Goal: Task Accomplishment & Management: Use online tool/utility

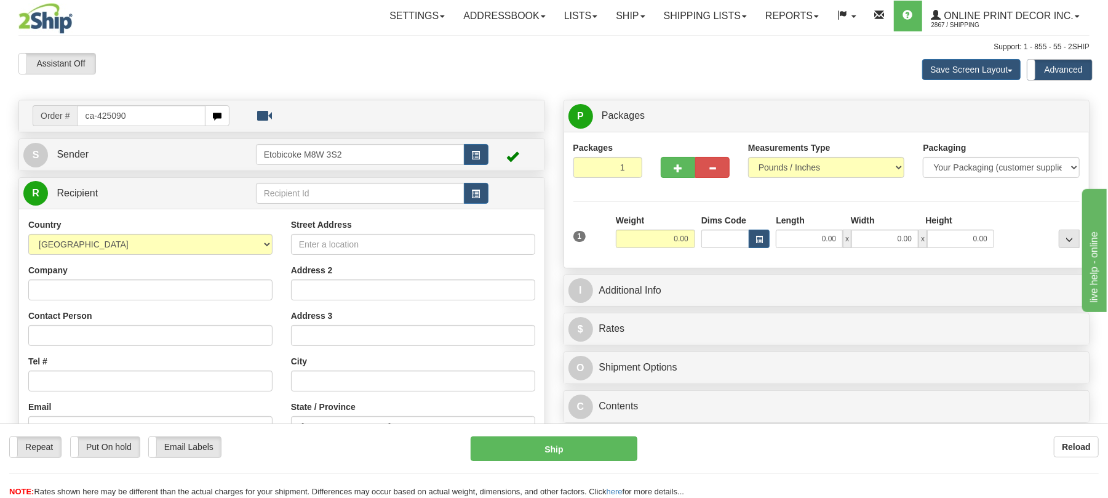
type input "ca-425090"
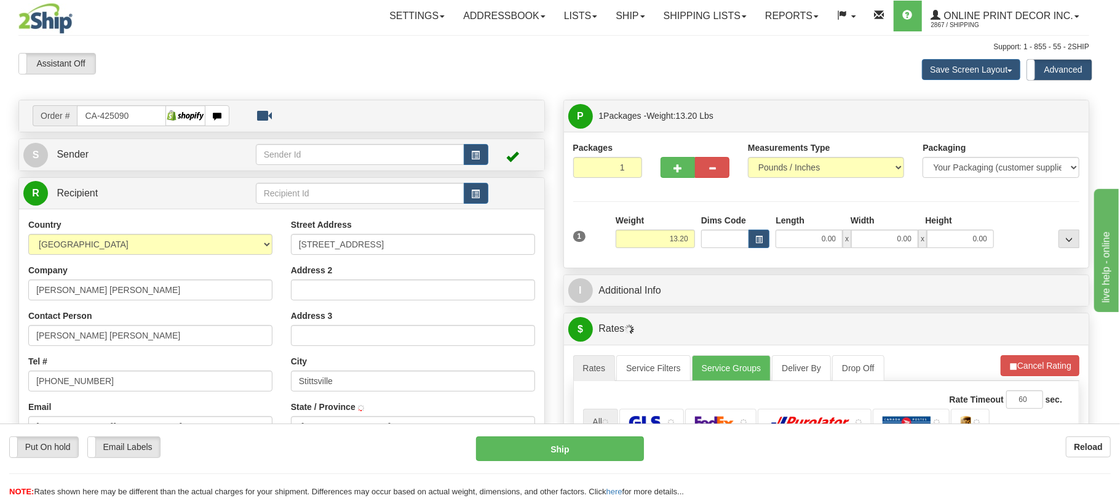
type input "[GEOGRAPHIC_DATA]"
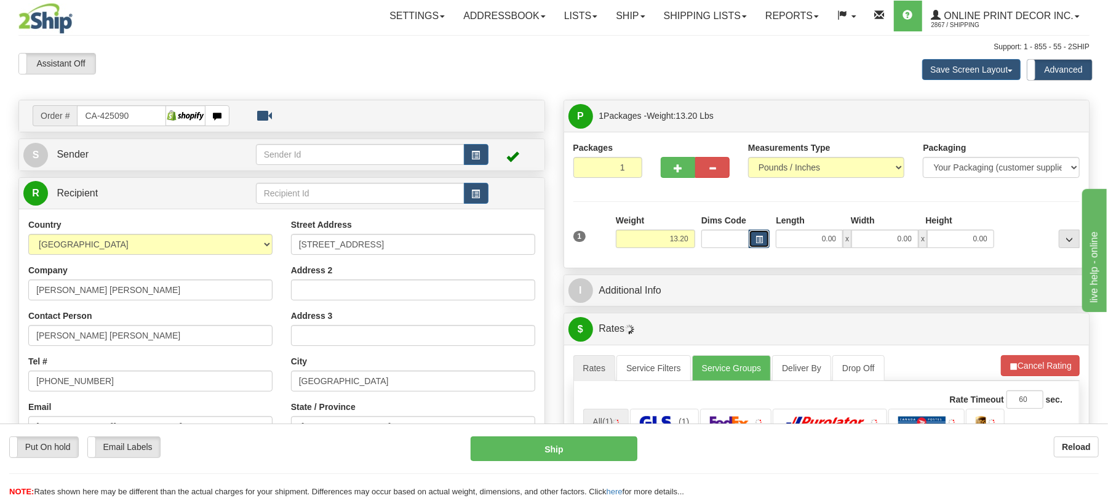
click at [761, 241] on span "button" at bounding box center [758, 239] width 7 height 7
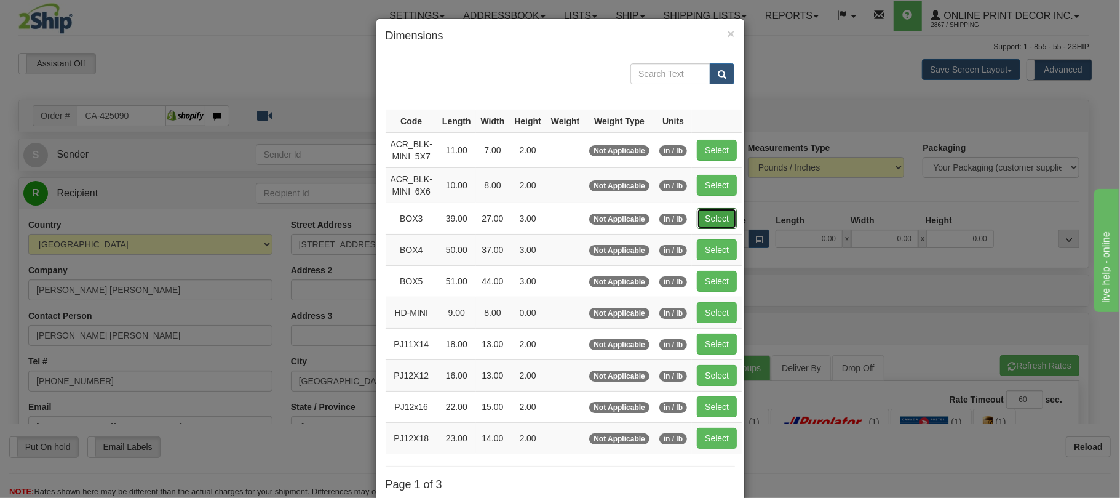
click at [719, 226] on button "Select" at bounding box center [717, 218] width 40 height 21
type input "BOX3"
type input "39.00"
type input "27.00"
type input "3.00"
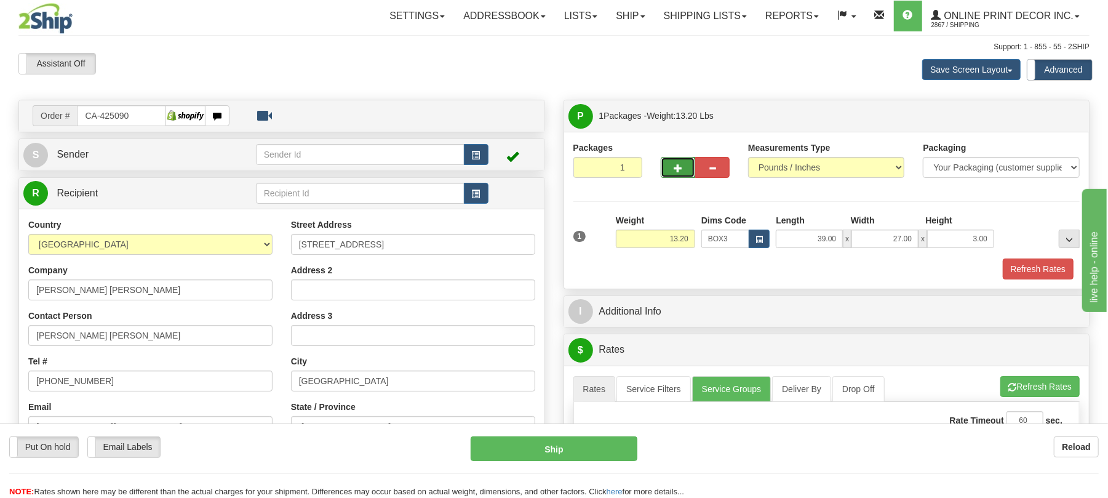
click at [686, 173] on button "button" at bounding box center [678, 167] width 34 height 21
radio input "true"
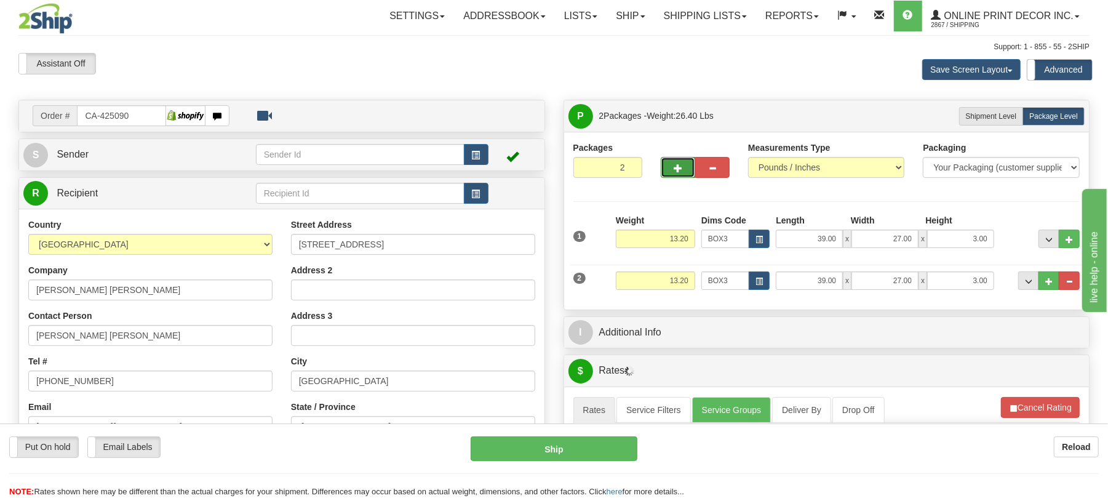
click at [686, 173] on button "button" at bounding box center [678, 167] width 34 height 21
type input "3"
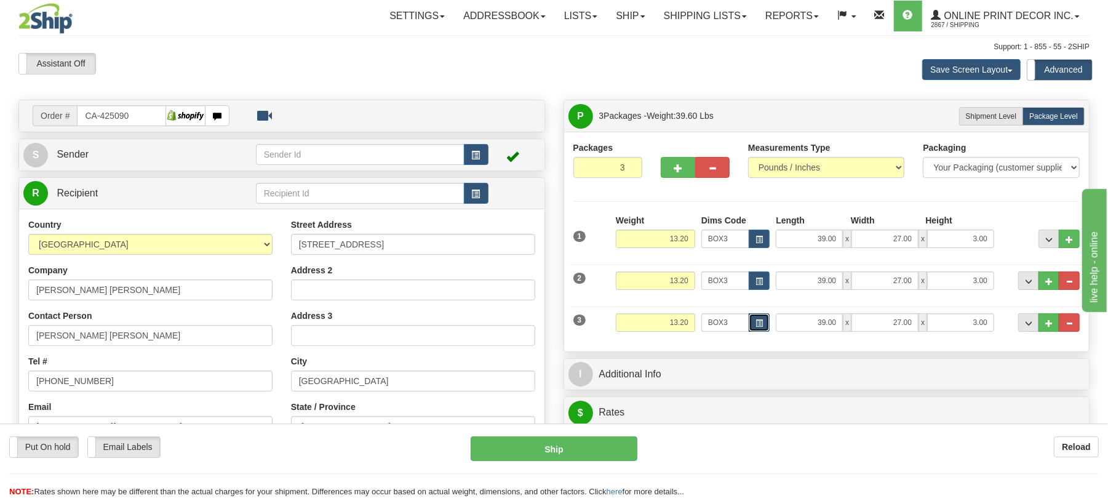
click at [752, 321] on button "button" at bounding box center [759, 322] width 21 height 18
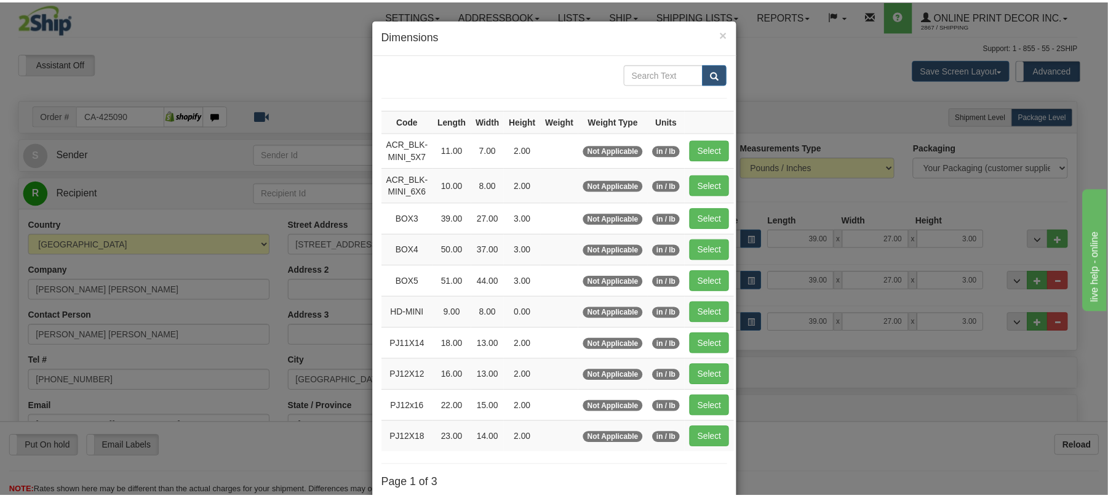
scroll to position [82, 0]
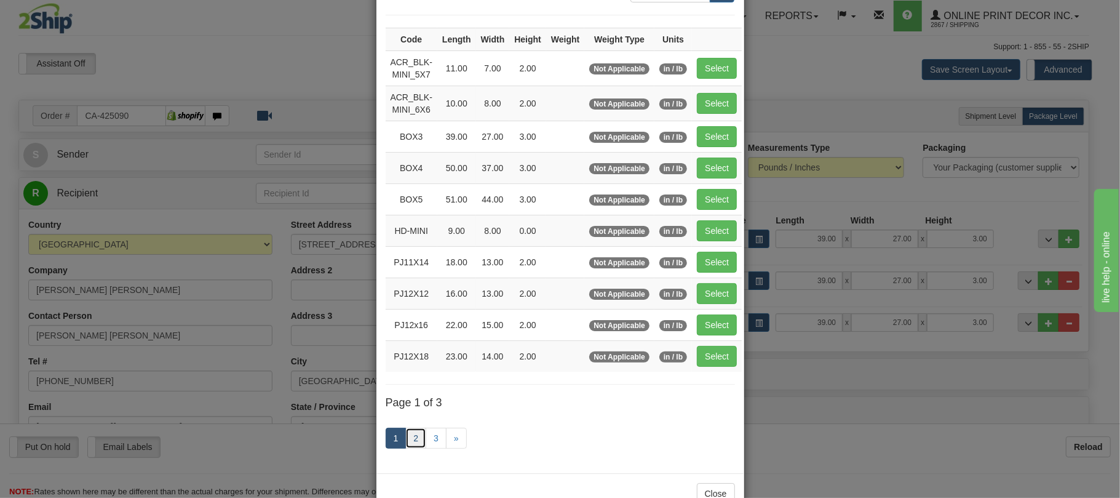
click at [416, 448] on link "2" at bounding box center [415, 437] width 21 height 21
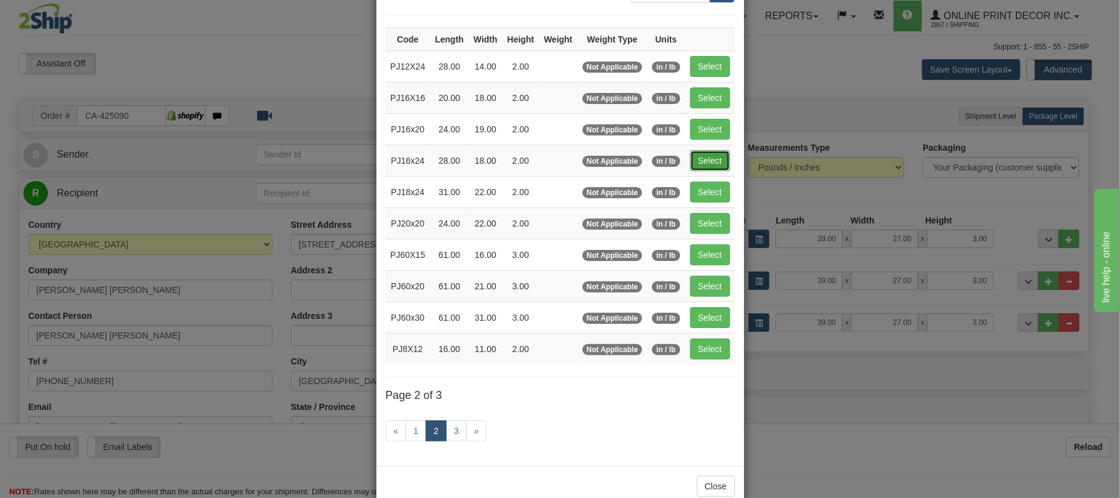
click at [723, 170] on button "Select" at bounding box center [710, 160] width 40 height 21
type input "PJ16x24"
type input "28.00"
type input "18.00"
type input "2.00"
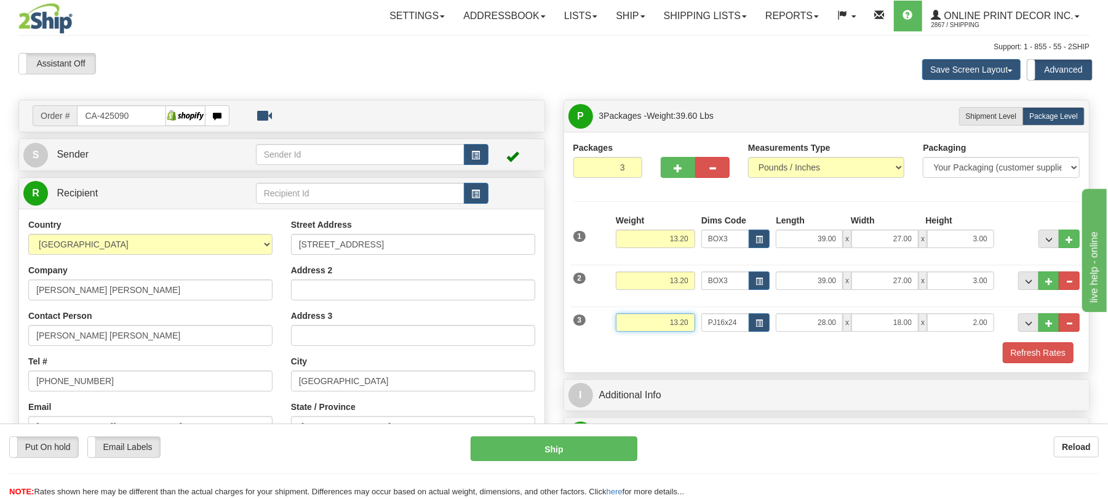
drag, startPoint x: 672, startPoint y: 320, endPoint x: 640, endPoint y: 316, distance: 32.4
click at [642, 316] on input "13.20" at bounding box center [655, 322] width 79 height 18
type input "3.20"
drag, startPoint x: 712, startPoint y: 280, endPoint x: 745, endPoint y: 282, distance: 33.9
click at [745, 282] on div "2 Weight 13.20 Dims Code BOX3 Length Width x" at bounding box center [826, 278] width 513 height 41
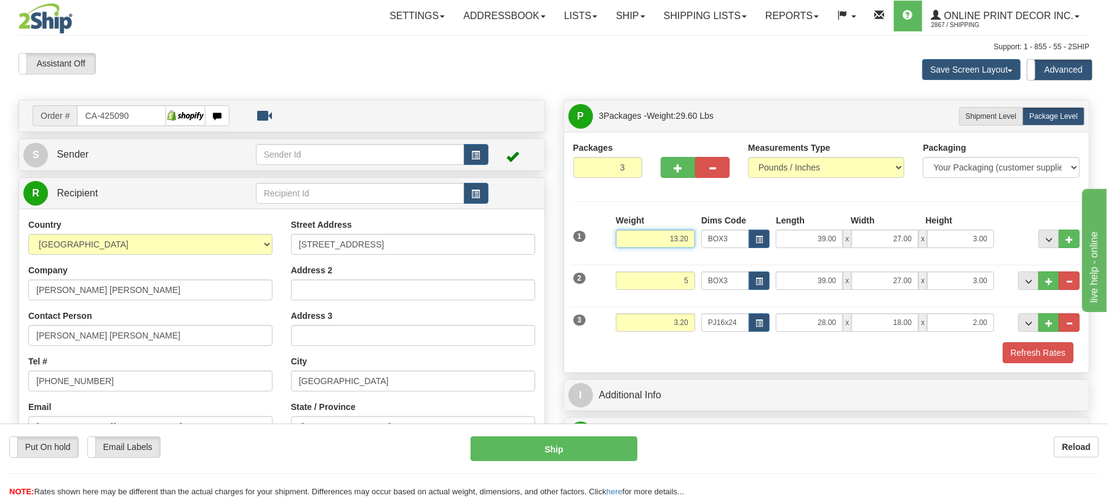
type input "5.00"
drag, startPoint x: 657, startPoint y: 239, endPoint x: 677, endPoint y: 237, distance: 20.4
click at [677, 237] on input "13.20" at bounding box center [655, 238] width 79 height 18
click at [682, 237] on input ".2013" at bounding box center [655, 238] width 79 height 18
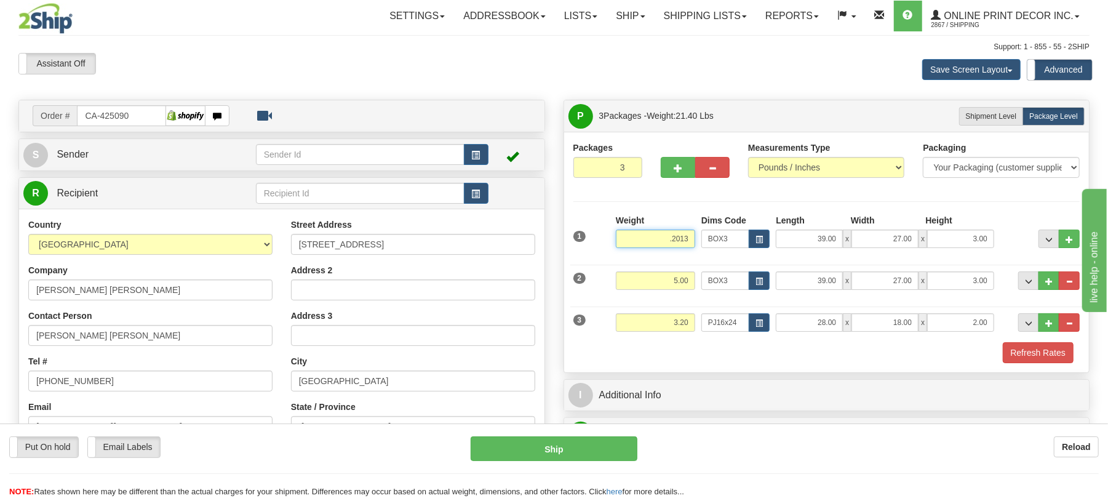
click at [682, 237] on input ".2013" at bounding box center [655, 238] width 79 height 18
type input "5.00"
click at [1031, 353] on button "Refresh Rates" at bounding box center [1038, 352] width 71 height 21
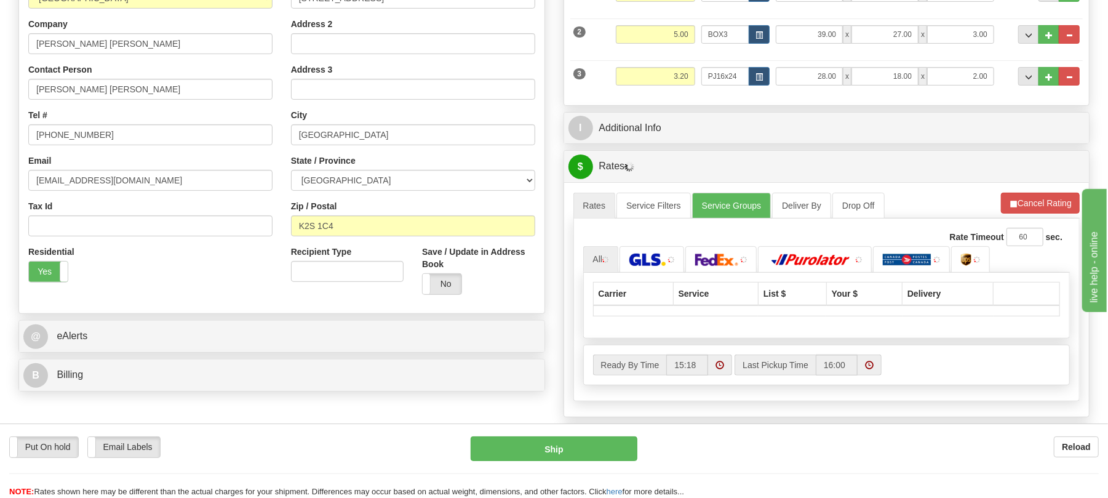
scroll to position [164, 0]
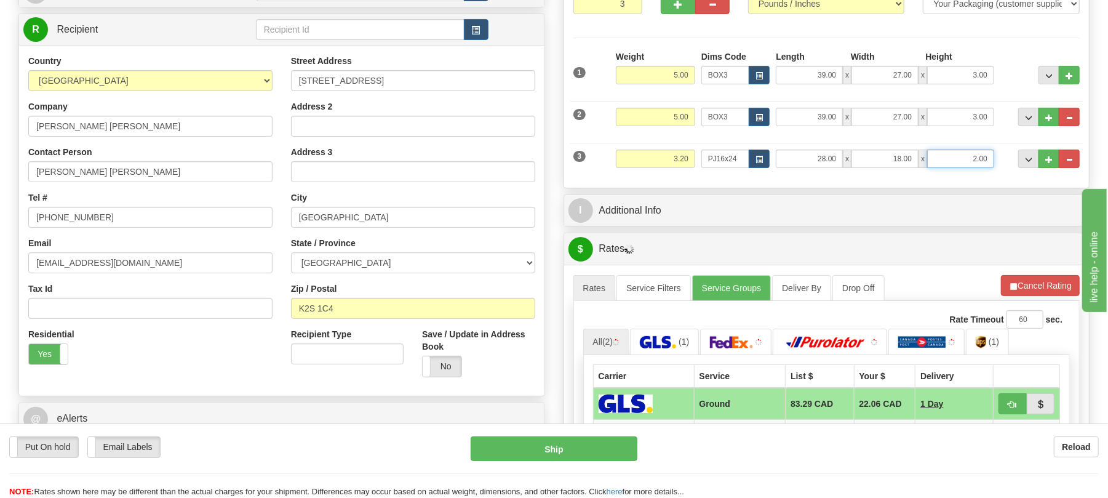
drag, startPoint x: 976, startPoint y: 156, endPoint x: 963, endPoint y: 156, distance: 12.9
click at [963, 156] on input "2.00" at bounding box center [960, 158] width 67 height 18
type input "4.00"
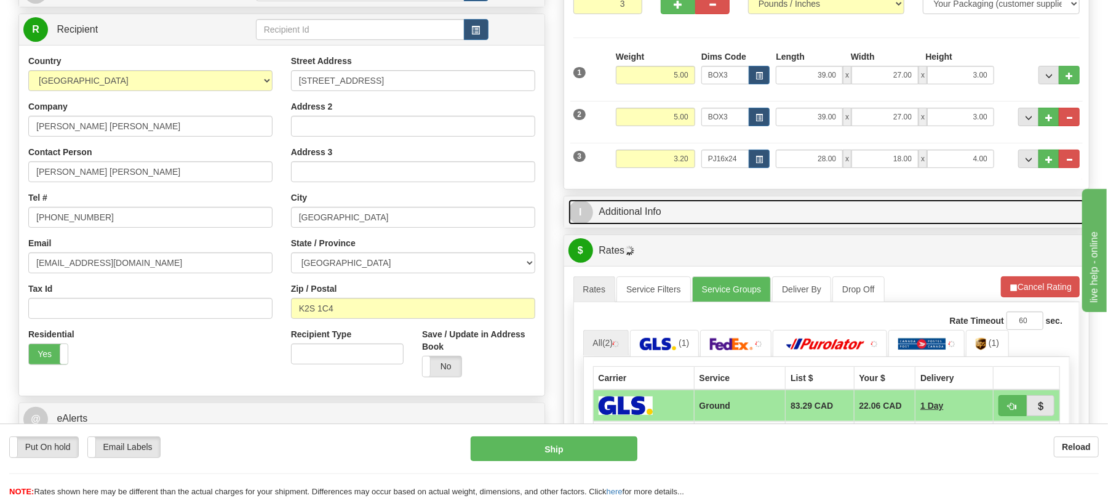
click at [834, 200] on div "P Packages 3 Packages - Weight: 13.20 Lbs Shipment Level Shipm. Package Level P…" at bounding box center [826, 307] width 545 height 743
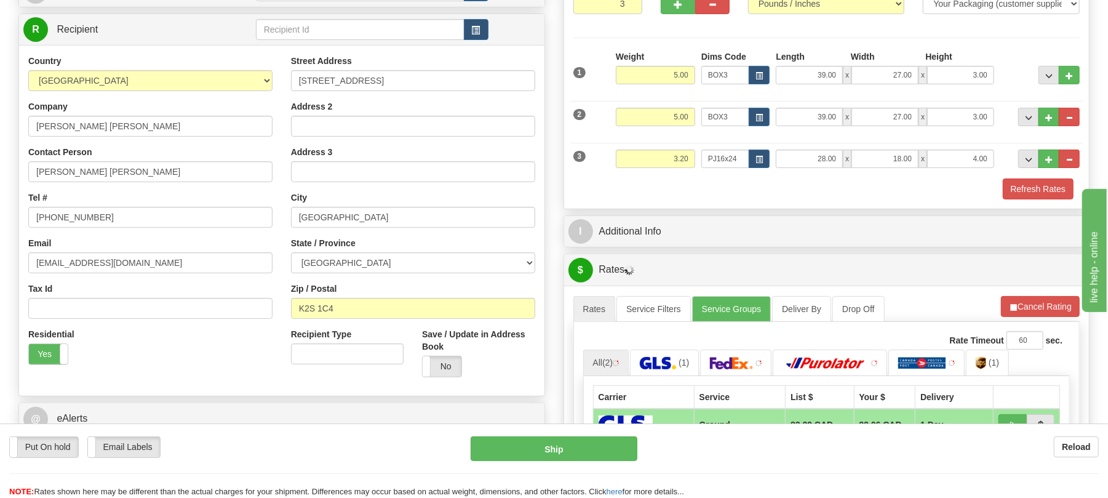
click at [835, 195] on div "Refresh Rates" at bounding box center [826, 188] width 513 height 21
click at [1026, 194] on button "Refresh Rates" at bounding box center [1038, 188] width 71 height 21
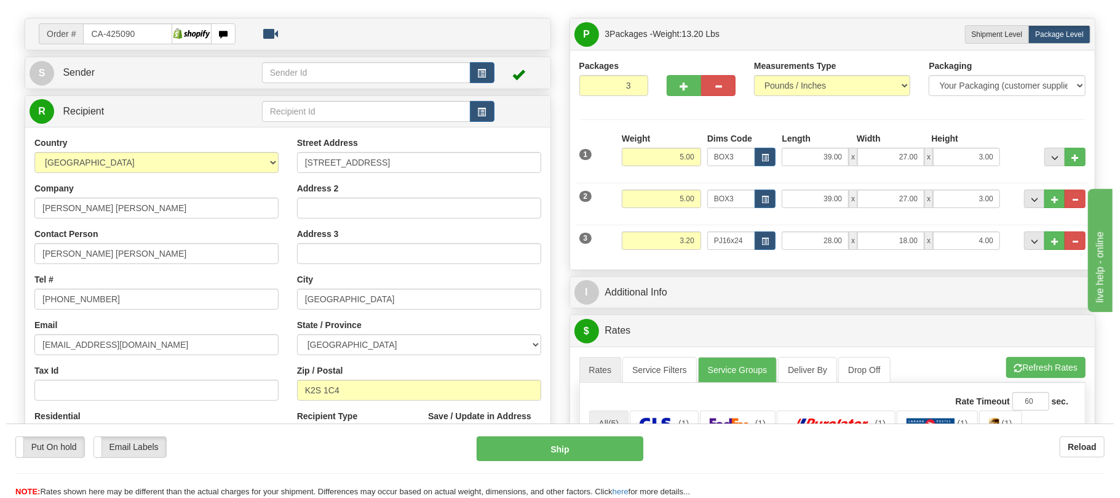
scroll to position [328, 0]
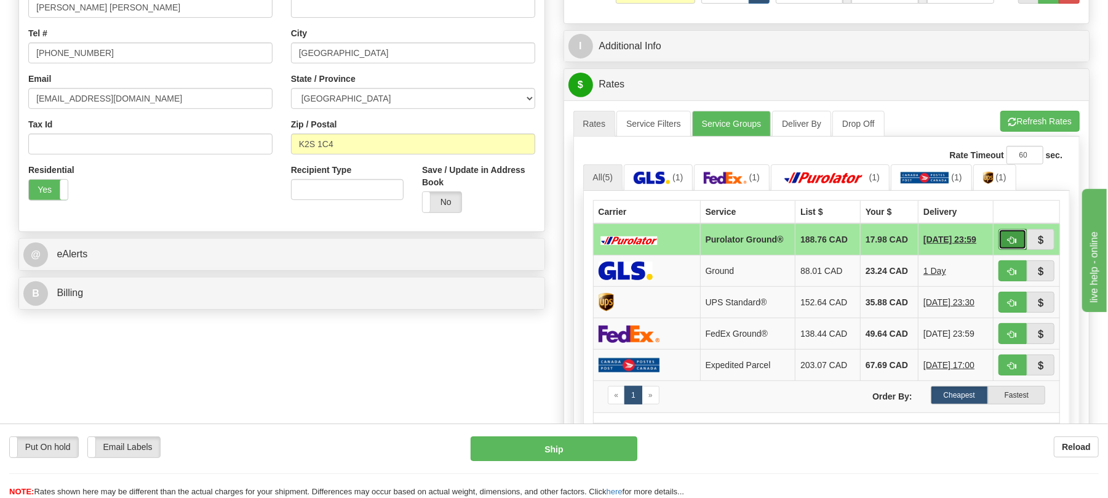
click at [1017, 250] on button "button" at bounding box center [1012, 239] width 28 height 21
type input "260"
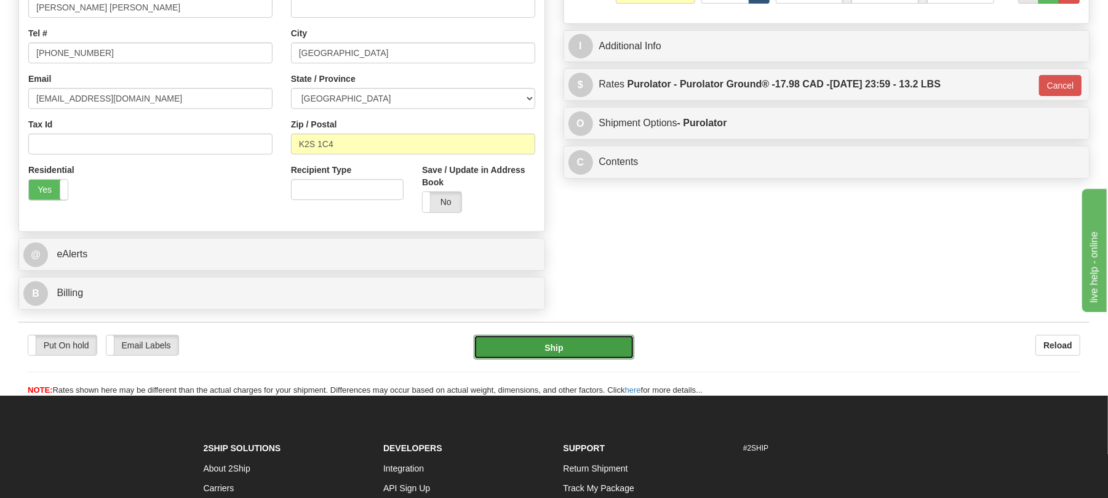
click at [603, 352] on button "Ship" at bounding box center [554, 347] width 160 height 25
